Goal: Task Accomplishment & Management: Use online tool/utility

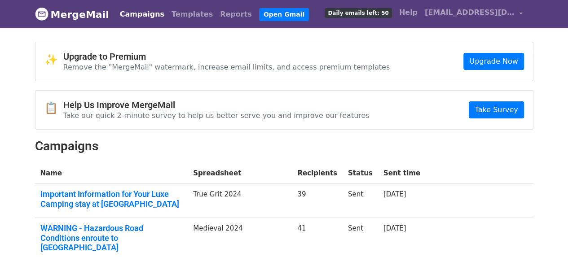
click at [132, 15] on link "Campaigns" at bounding box center [142, 14] width 52 height 18
click at [259, 15] on link "Open Gmail" at bounding box center [284, 14] width 50 height 13
click at [259, 13] on link "Open Gmail" at bounding box center [284, 14] width 50 height 13
click at [43, 17] on img at bounding box center [41, 13] width 13 height 13
click at [259, 14] on link "Open Gmail" at bounding box center [284, 14] width 50 height 13
